Goal: Find specific page/section: Find specific page/section

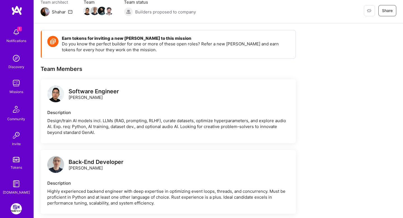
scroll to position [36, 0]
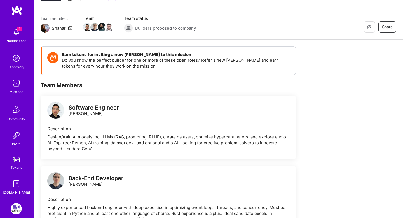
click at [18, 37] on img at bounding box center [16, 32] width 11 height 11
click at [16, 32] on div "1 Notifications Discovery Missions Community Invite Tokens A.Guide" at bounding box center [17, 109] width 34 height 169
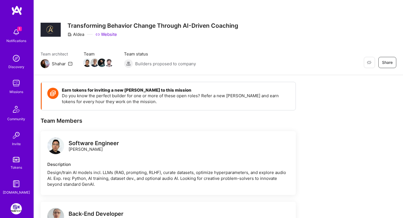
click at [18, 86] on img at bounding box center [16, 82] width 11 height 11
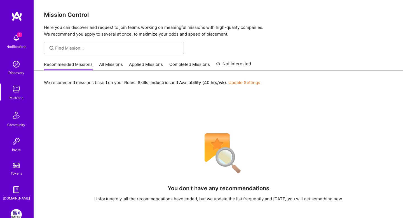
click at [106, 65] on link "All Missions" at bounding box center [111, 65] width 24 height 9
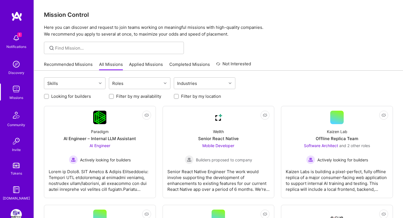
click at [78, 62] on link "Recommended Missions" at bounding box center [68, 65] width 49 height 9
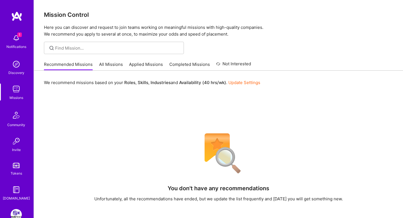
click at [15, 35] on img at bounding box center [16, 37] width 11 height 11
